Goal: Task Accomplishment & Management: Manage account settings

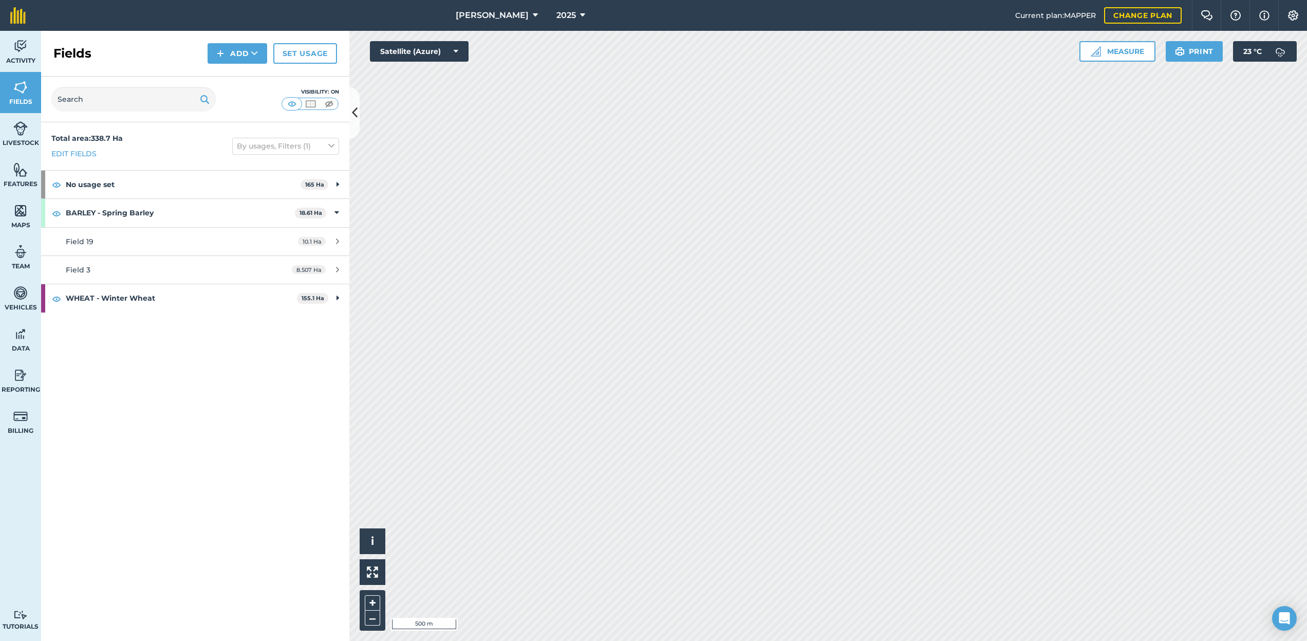
click at [486, 10] on span "[PERSON_NAME]" at bounding box center [492, 15] width 73 height 12
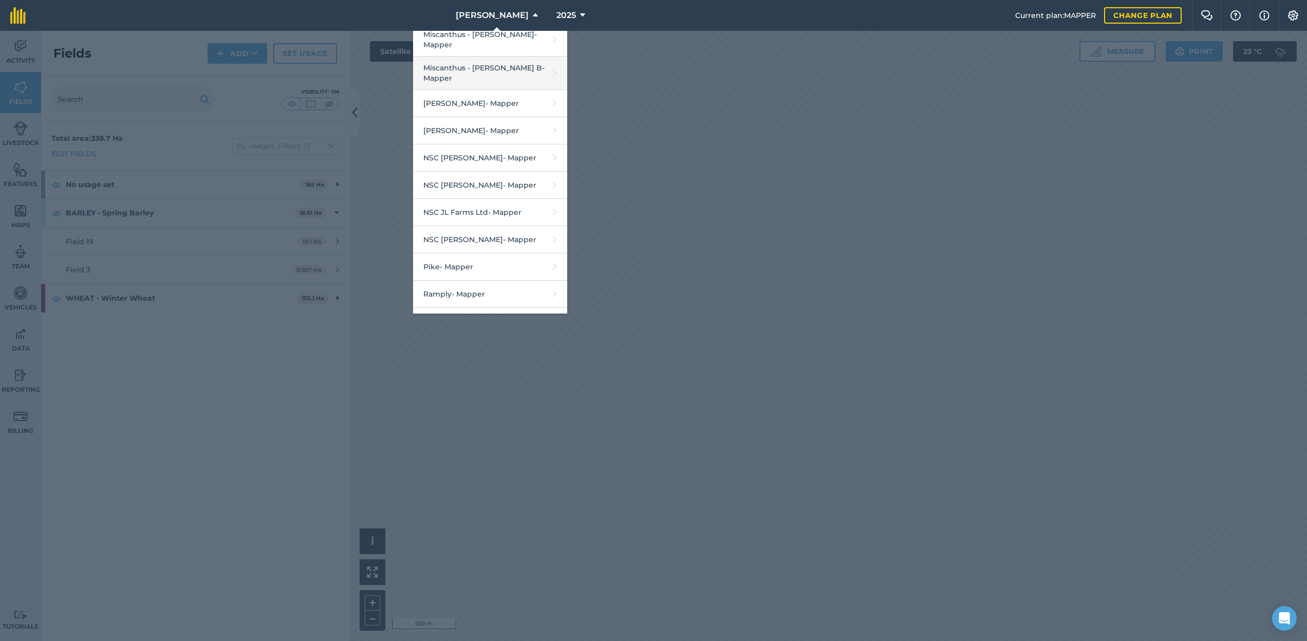
scroll to position [1245, 0]
click at [513, 139] on link "NSC JL Farms Ltd - Mapper" at bounding box center [490, 152] width 154 height 27
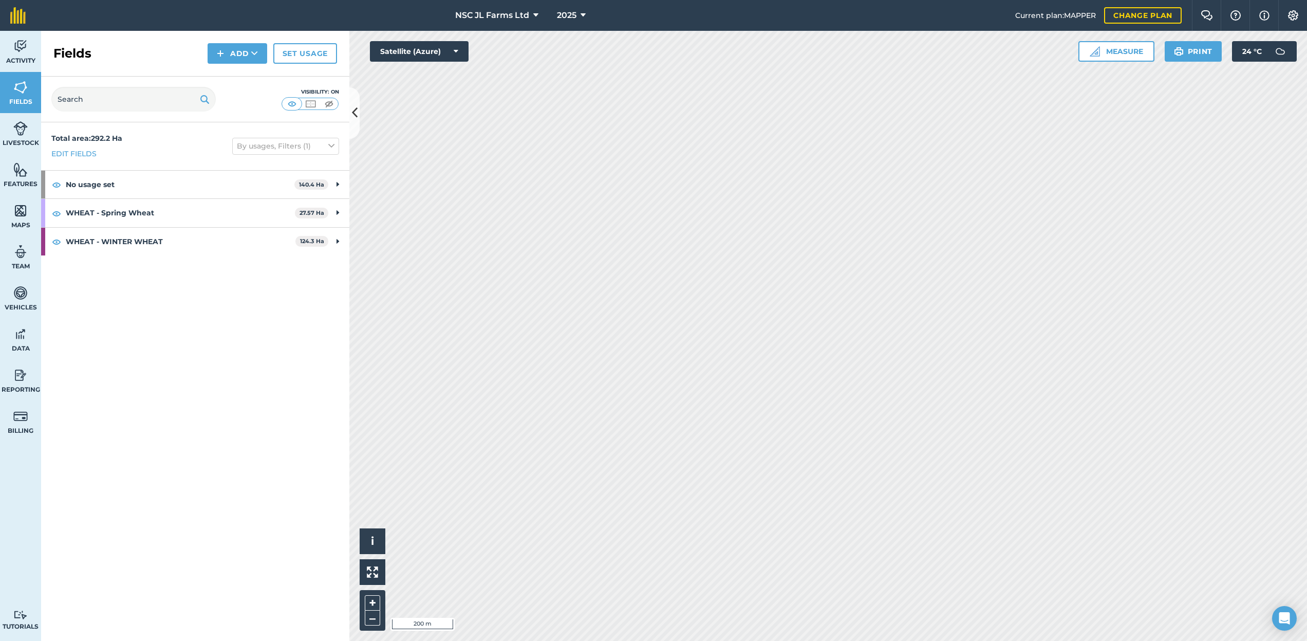
click at [478, 23] on button "NSC JL Farms Ltd" at bounding box center [496, 15] width 91 height 31
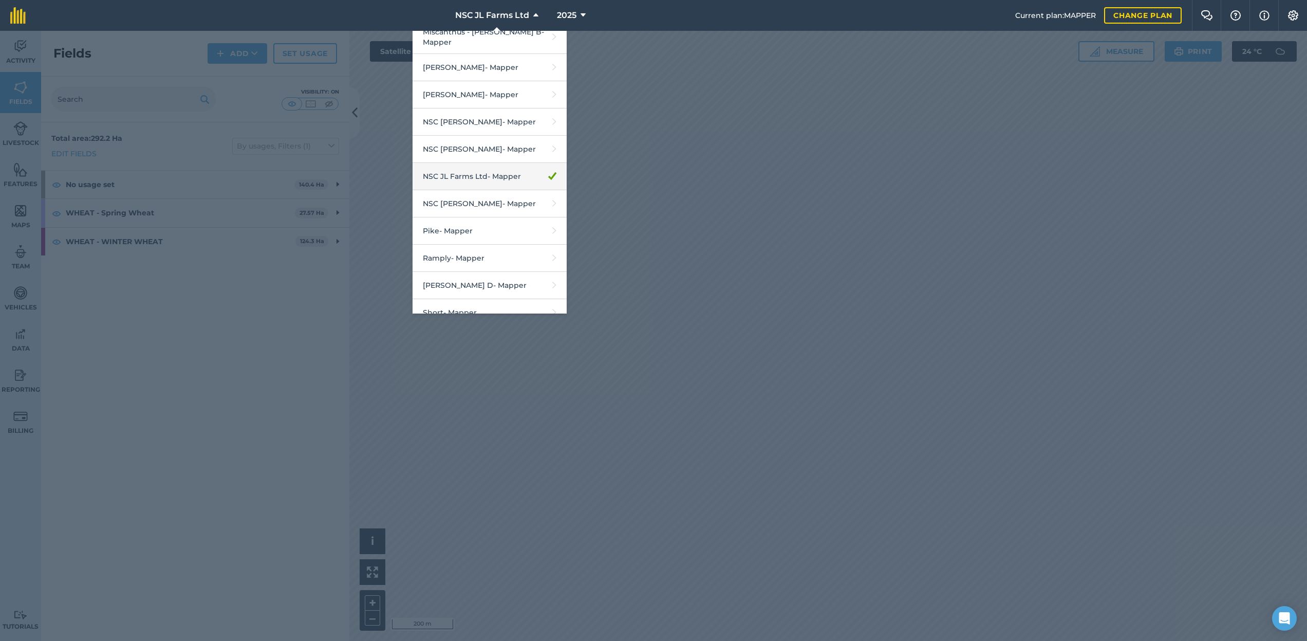
scroll to position [1225, 0]
click at [485, 131] on link "NSC [PERSON_NAME] - Mapper" at bounding box center [490, 144] width 154 height 27
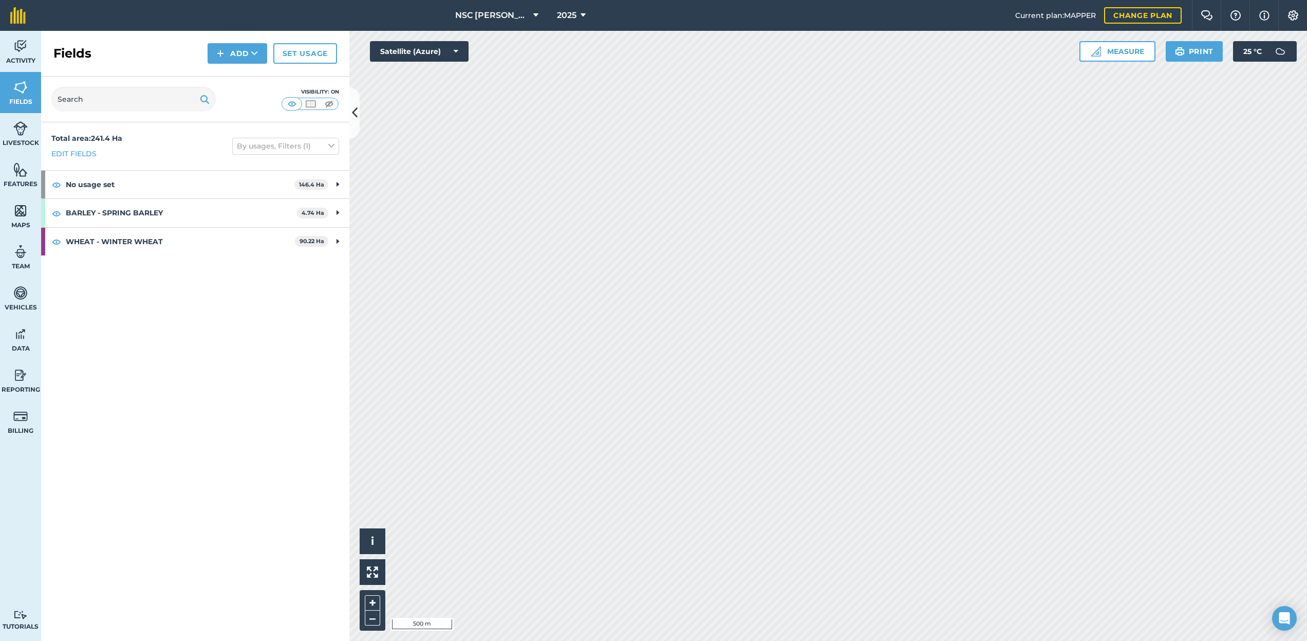
click at [494, 11] on span "NSC [PERSON_NAME]" at bounding box center [492, 15] width 74 height 12
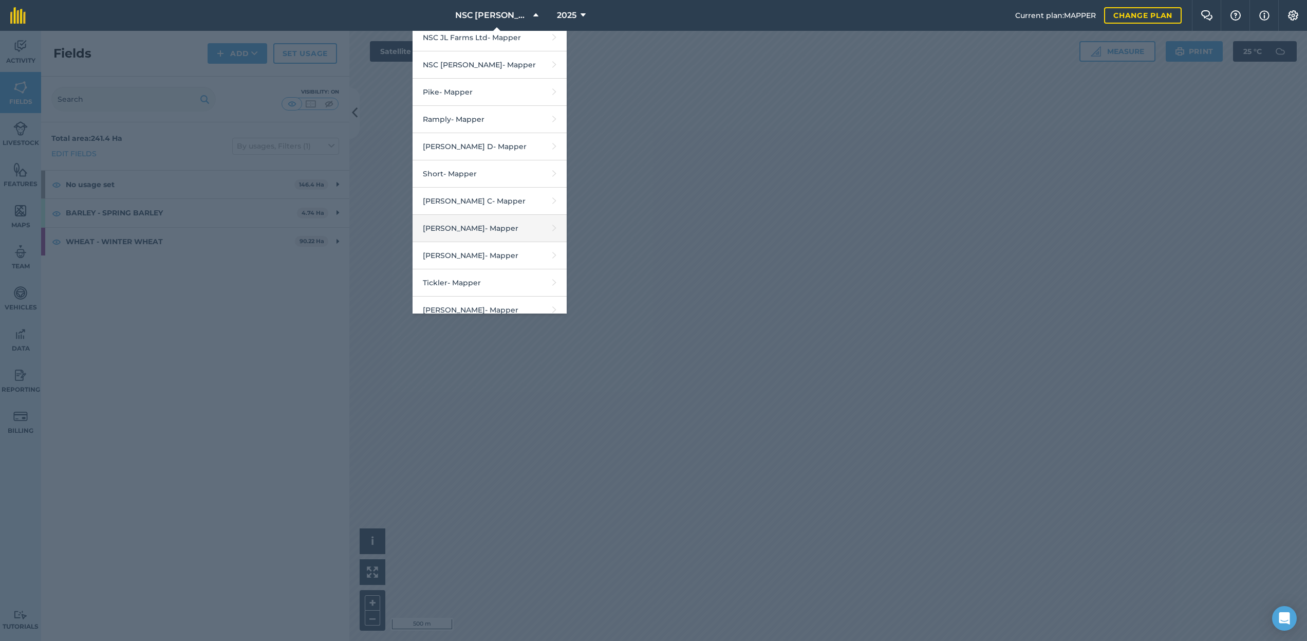
scroll to position [1450, 0]
click at [478, 261] on link "Topham G W - Mapper" at bounding box center [490, 274] width 154 height 27
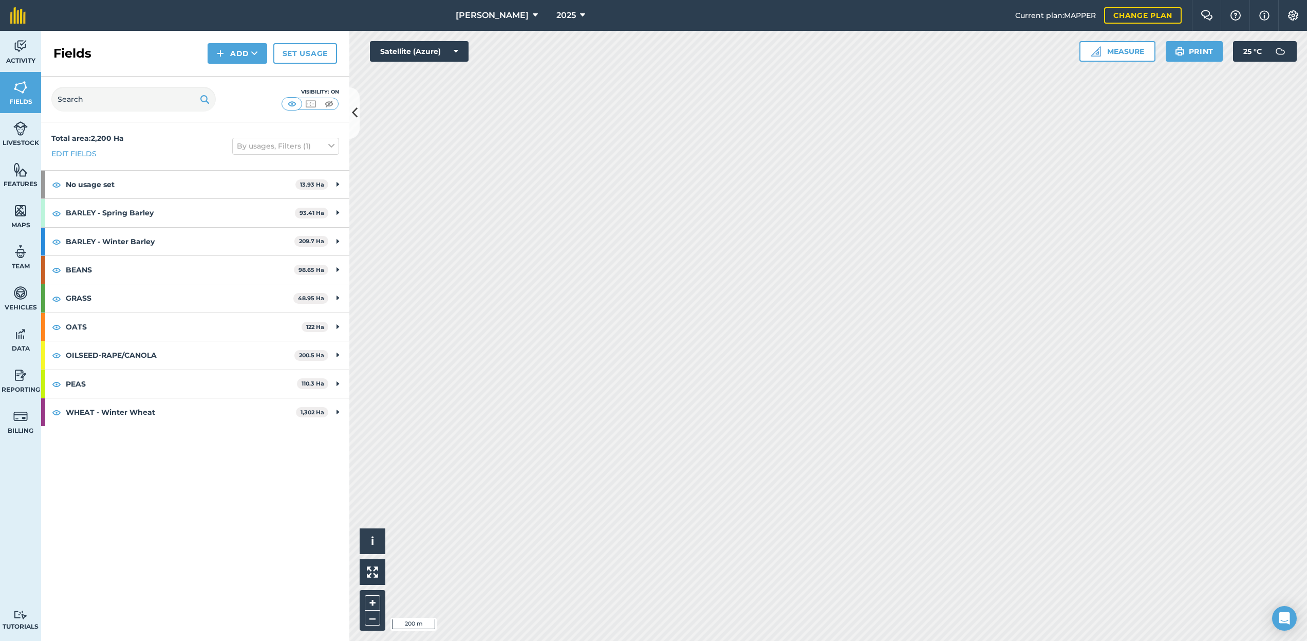
click at [295, 49] on link "Set usage" at bounding box center [305, 53] width 64 height 21
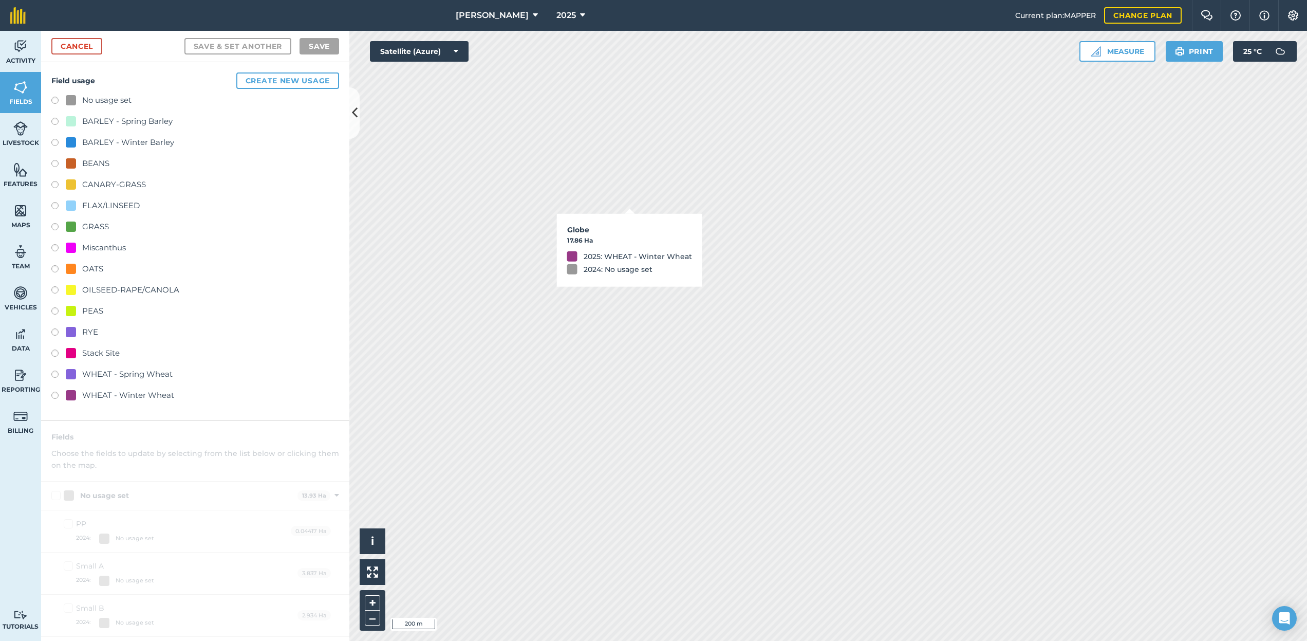
checkbox input "true"
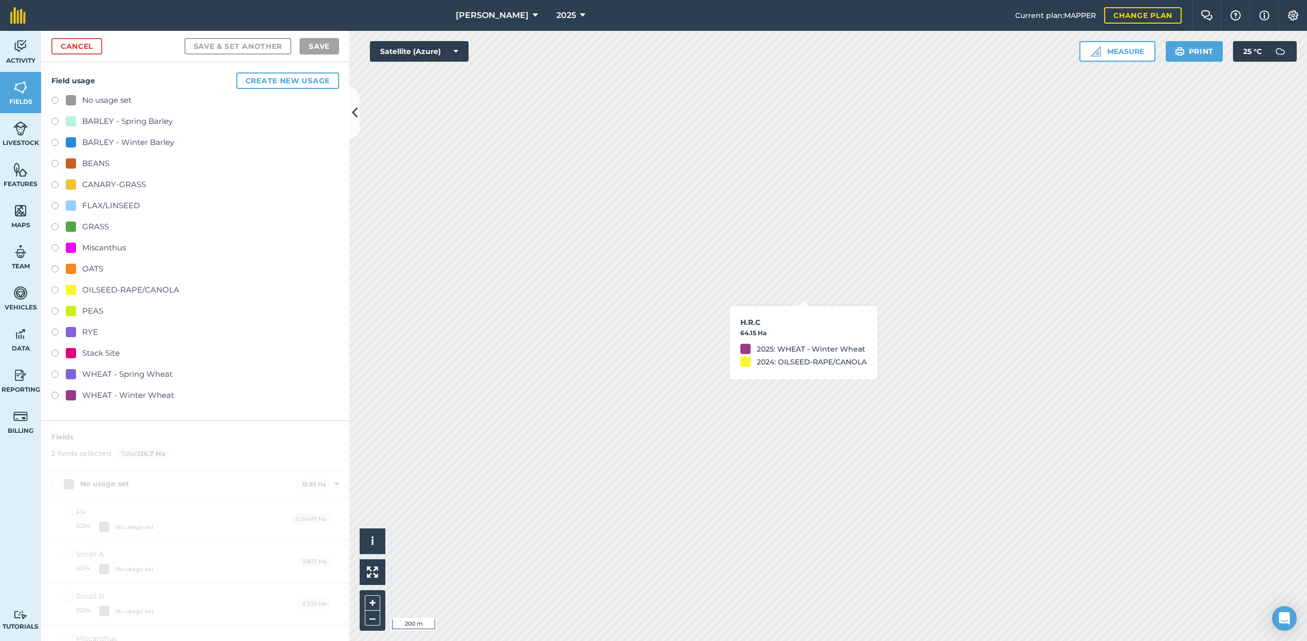
checkbox input "true"
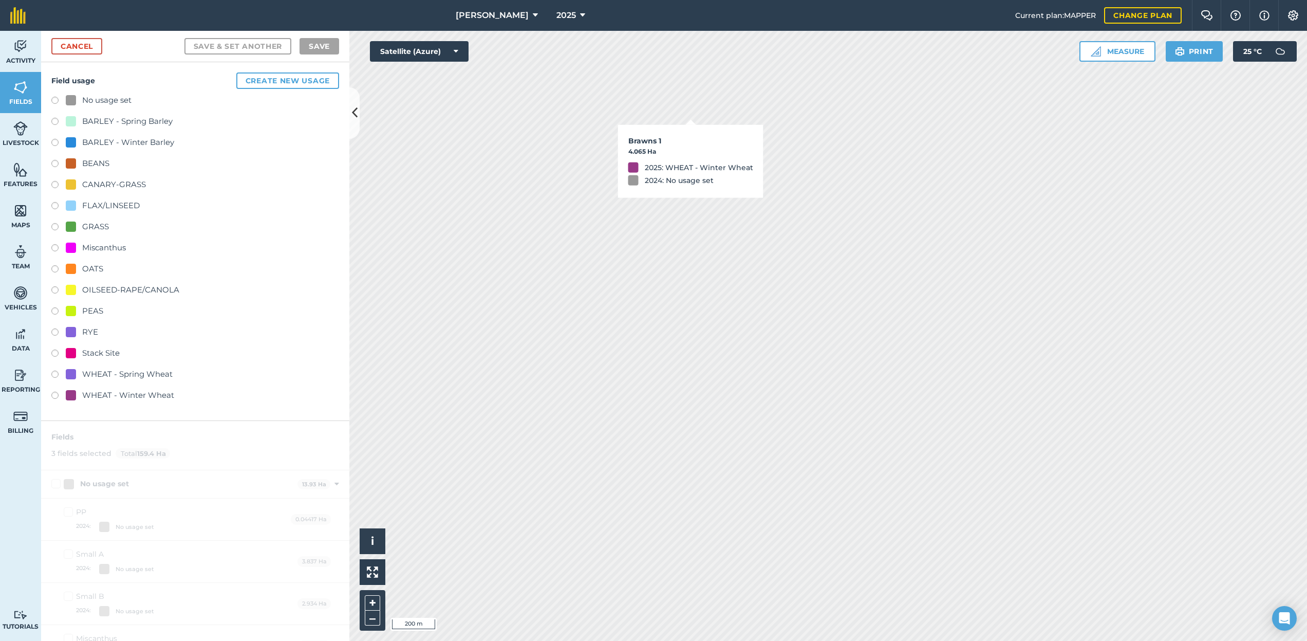
checkbox input "true"
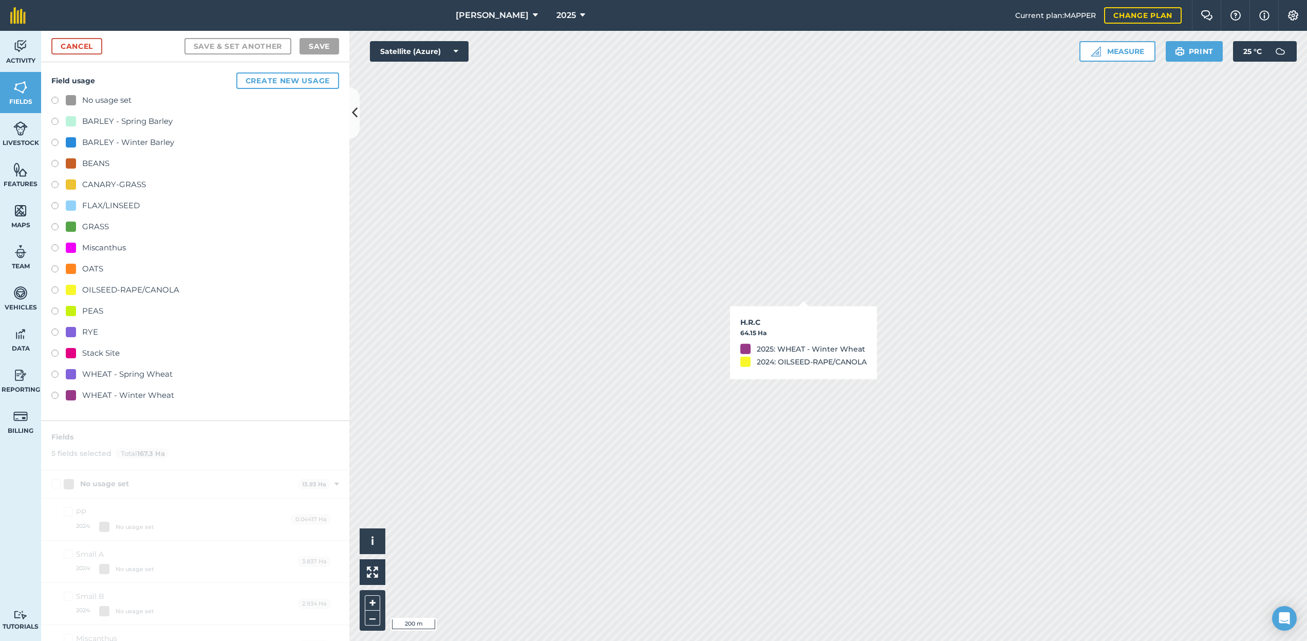
checkbox input "true"
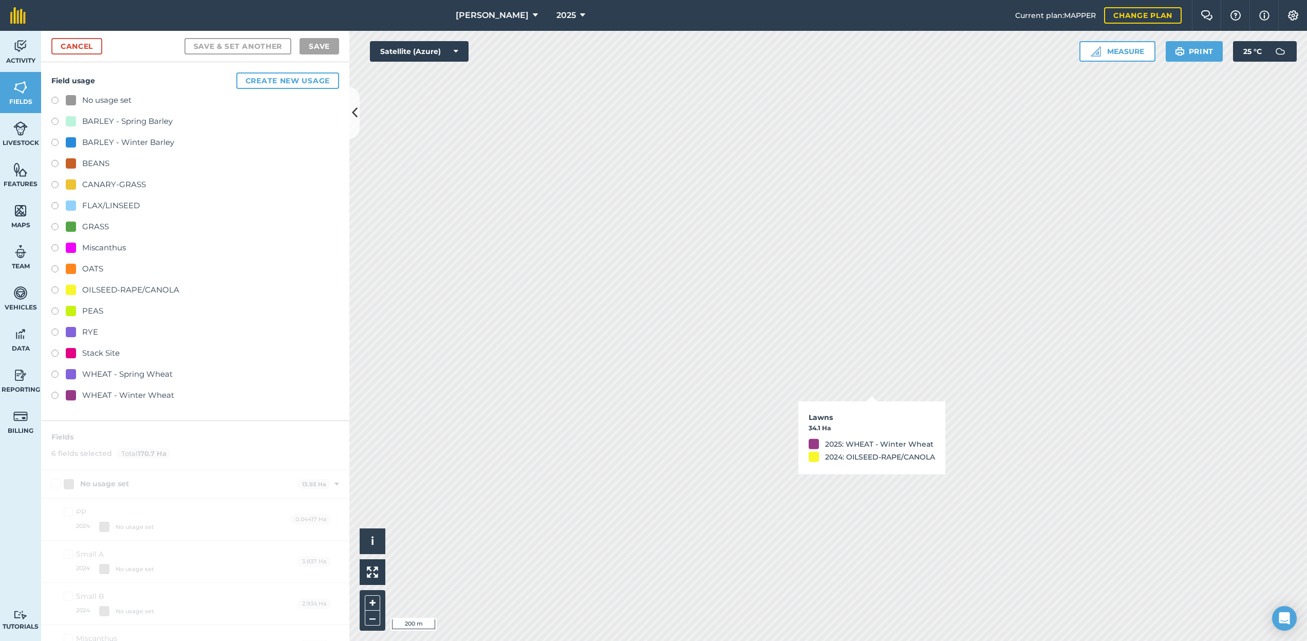
checkbox input "true"
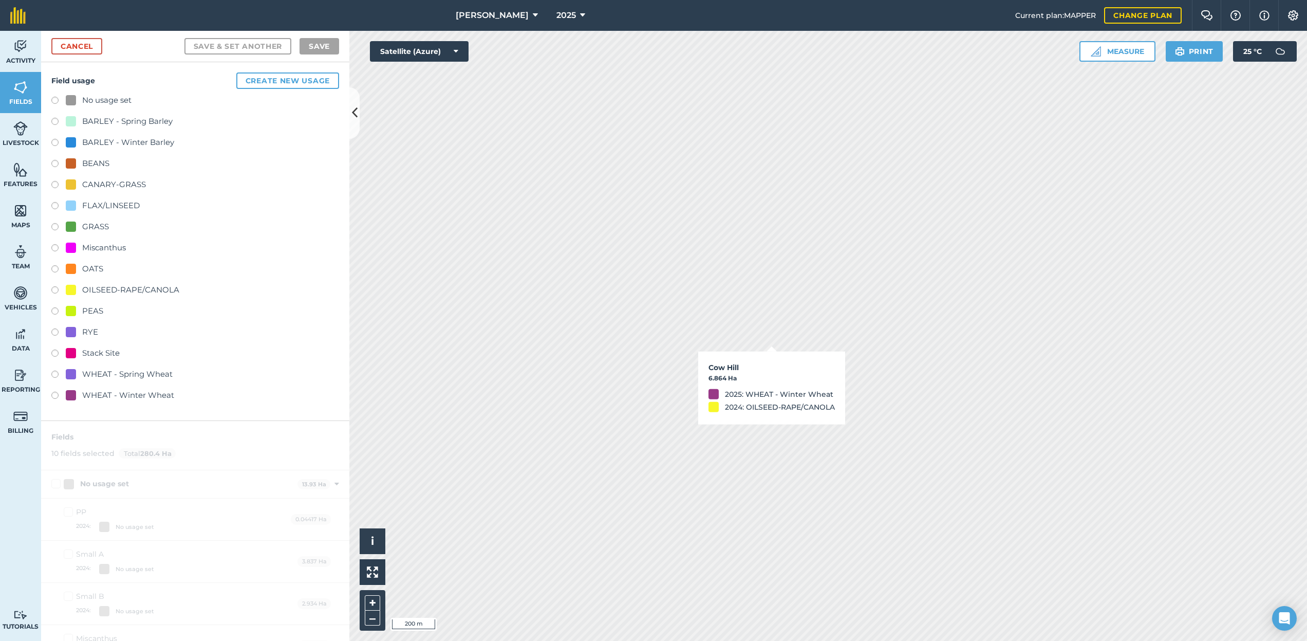
checkbox input "true"
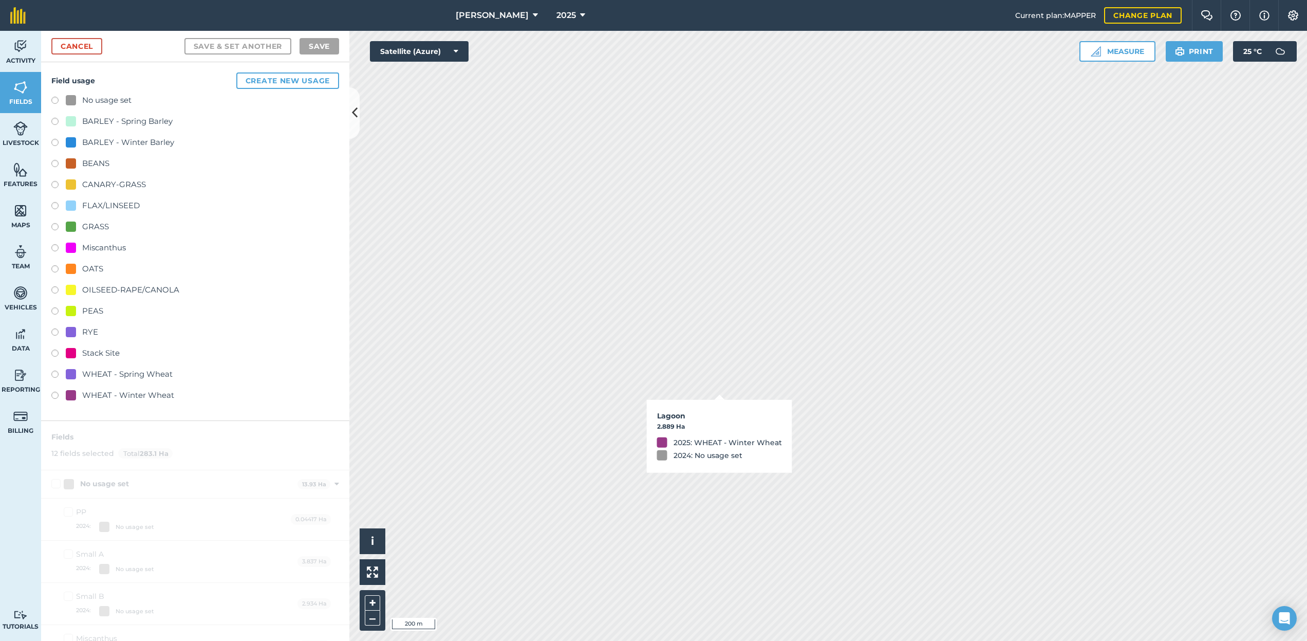
checkbox input "true"
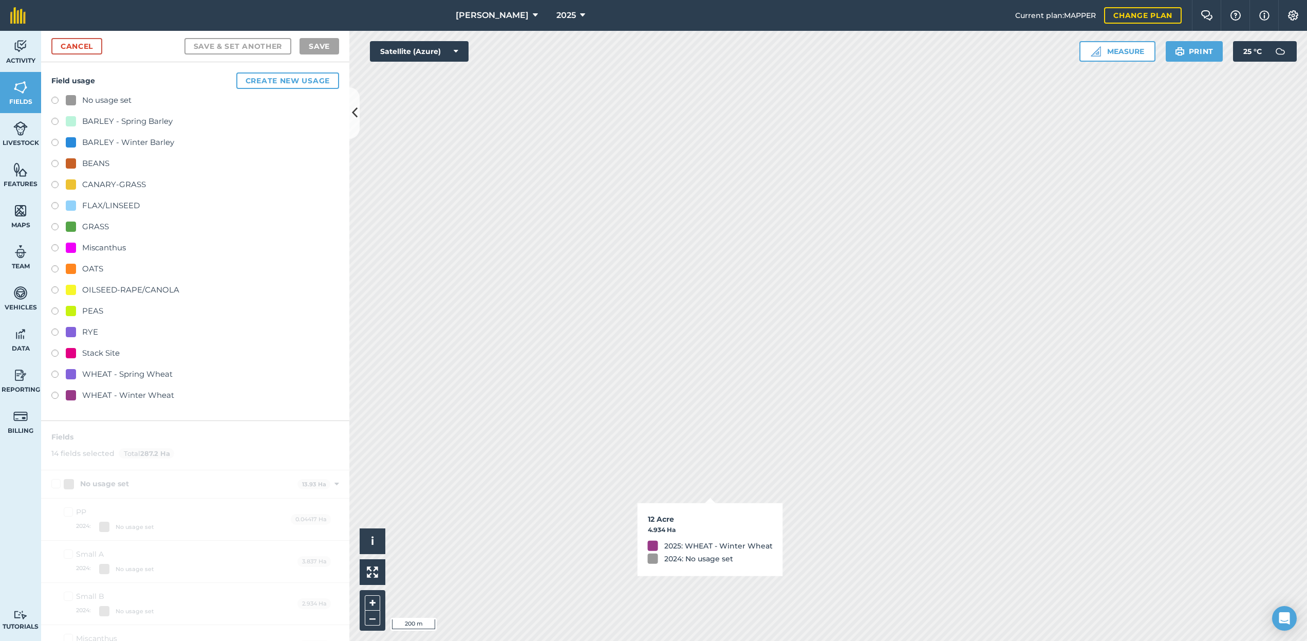
checkbox input "true"
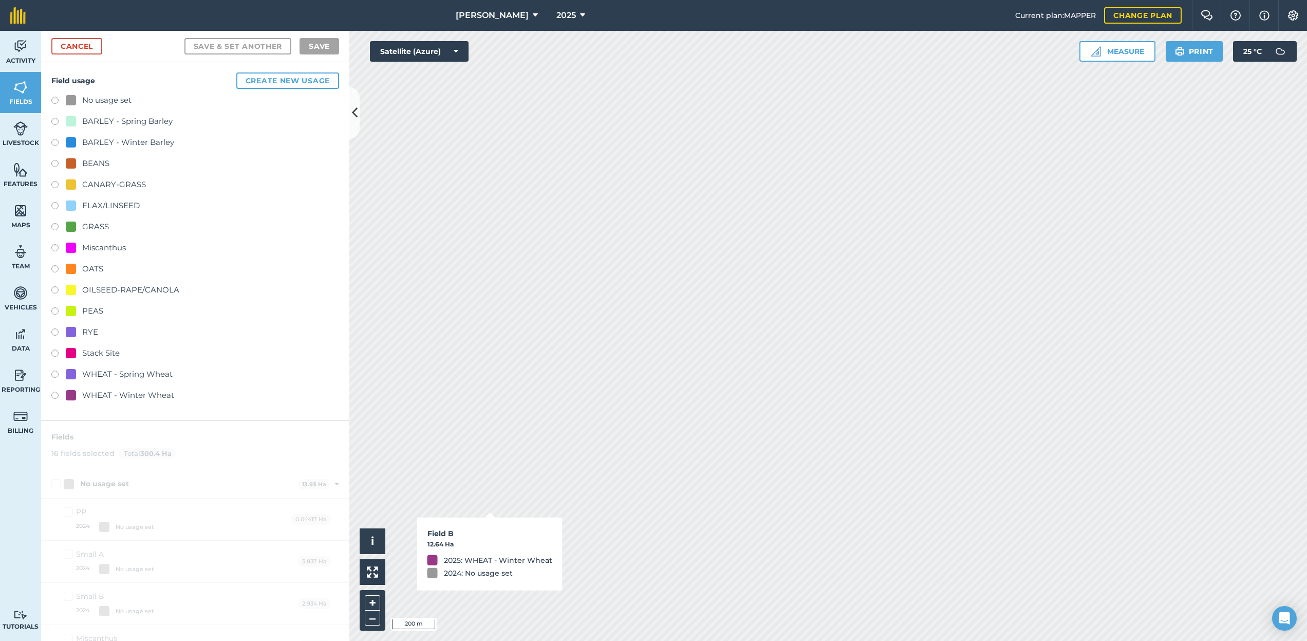
checkbox input "true"
click at [512, 15] on span "[PERSON_NAME]" at bounding box center [492, 15] width 73 height 12
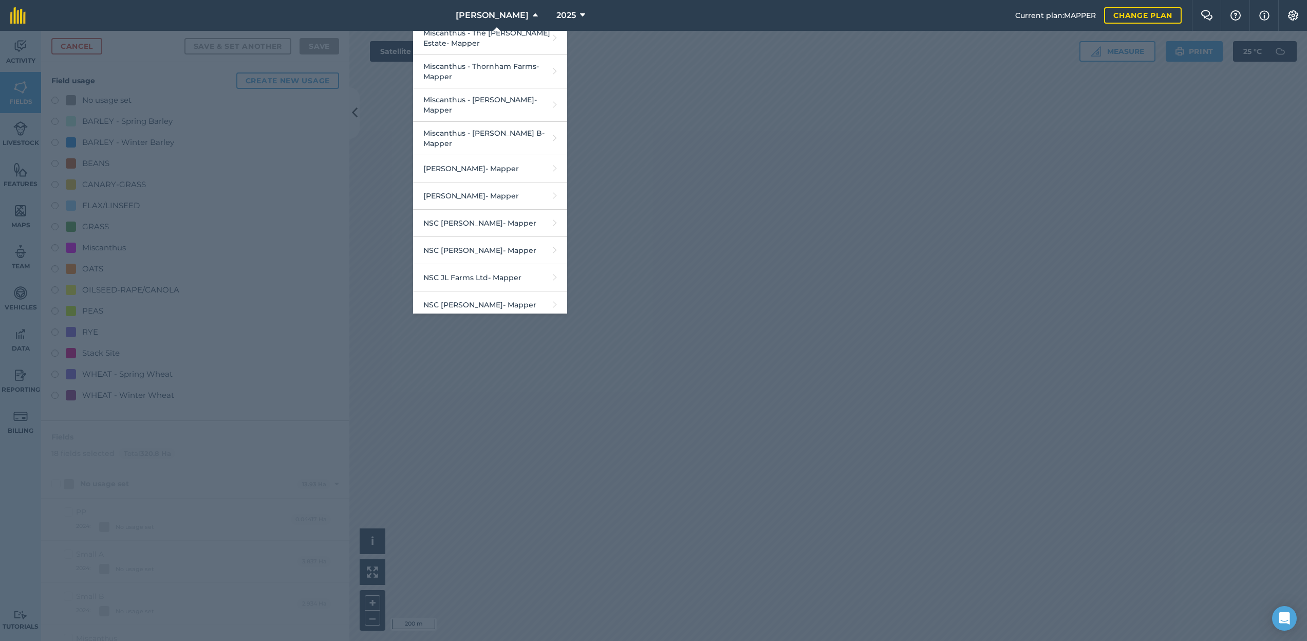
scroll to position [1105, 0]
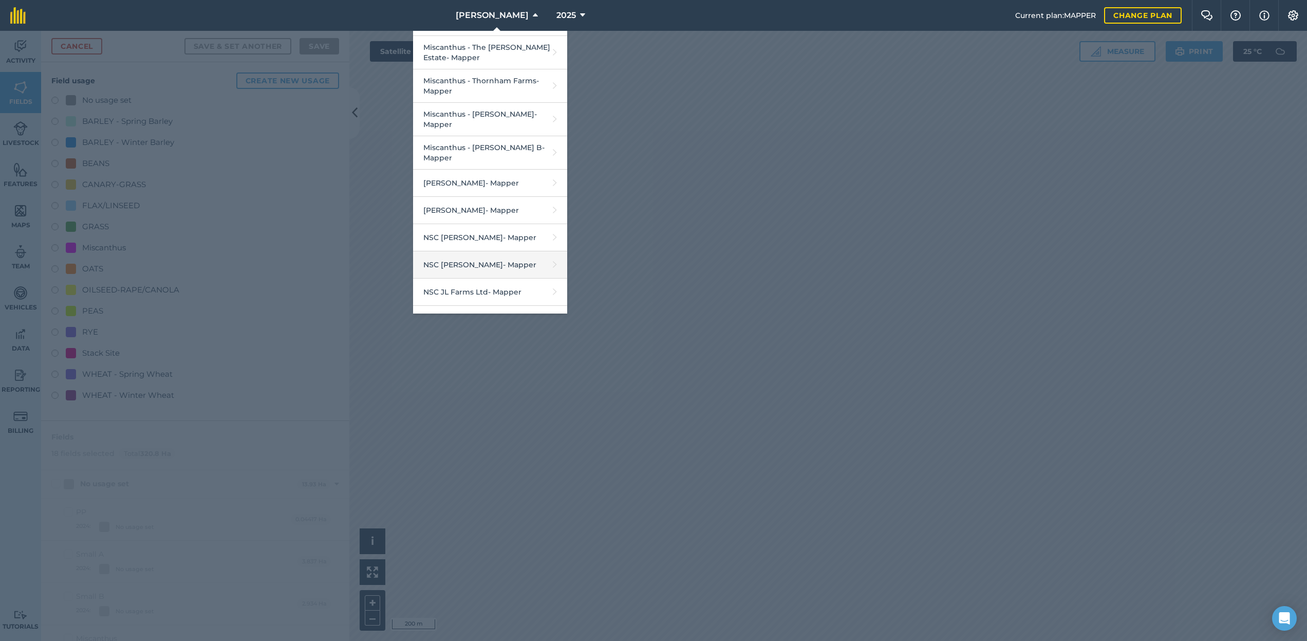
click at [488, 251] on link "NSC [PERSON_NAME] - Mapper" at bounding box center [490, 264] width 154 height 27
